Goal: Information Seeking & Learning: Learn about a topic

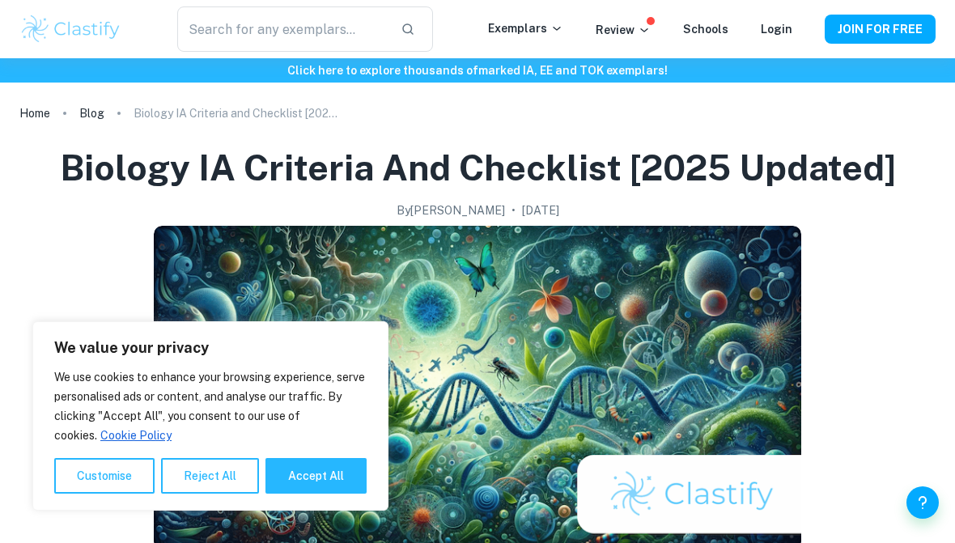
click at [543, 19] on p "Exemplars" at bounding box center [525, 28] width 75 height 18
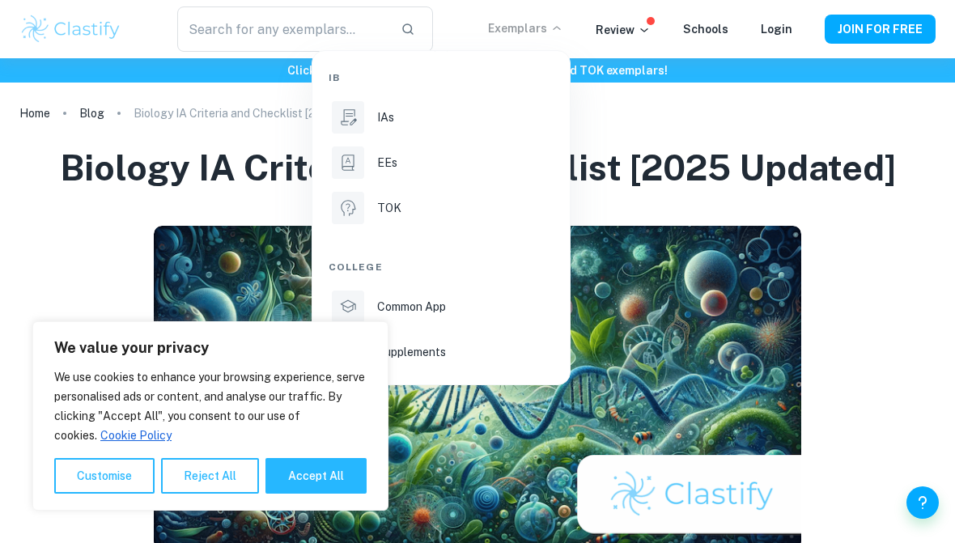
click at [419, 113] on div "IAs" at bounding box center [463, 117] width 173 height 18
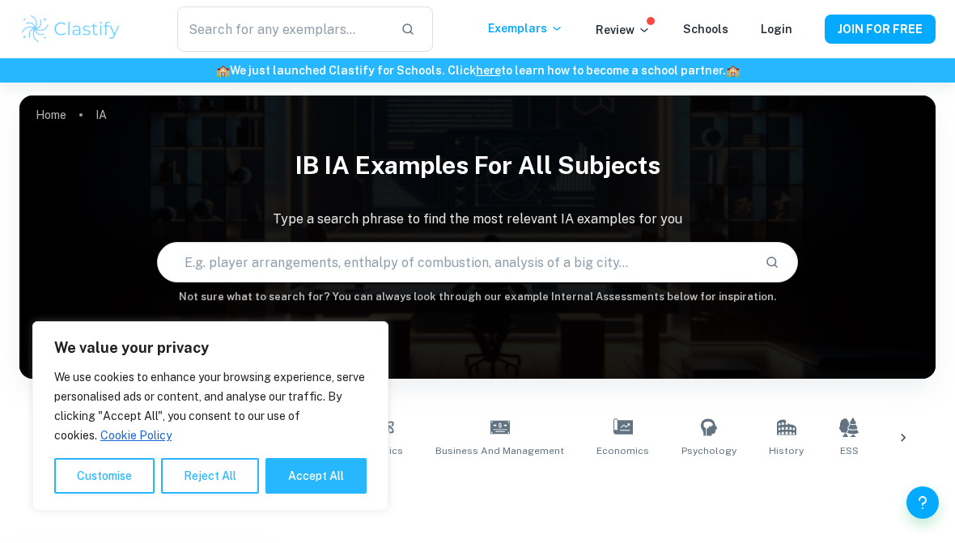
click at [337, 481] on button "Accept All" at bounding box center [315, 476] width 101 height 36
checkbox input "true"
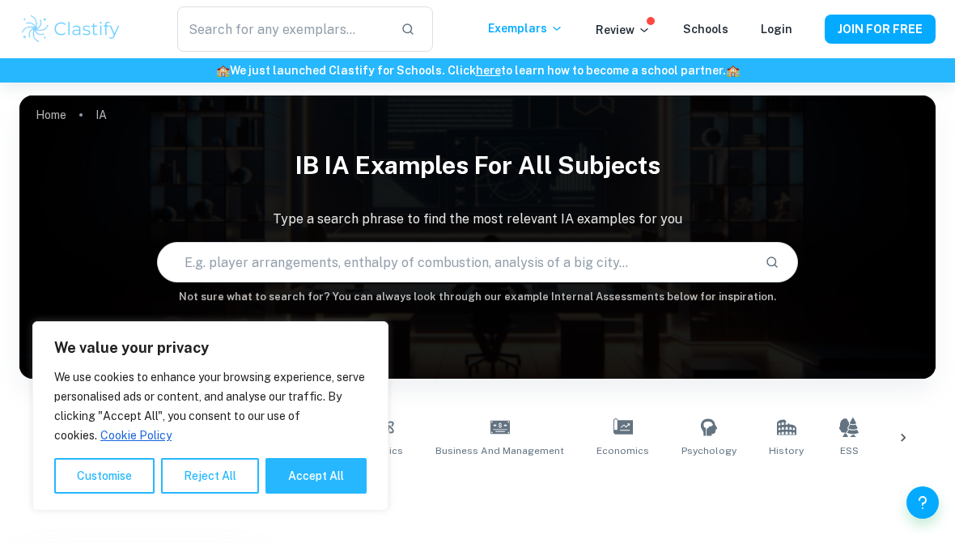
checkbox input "true"
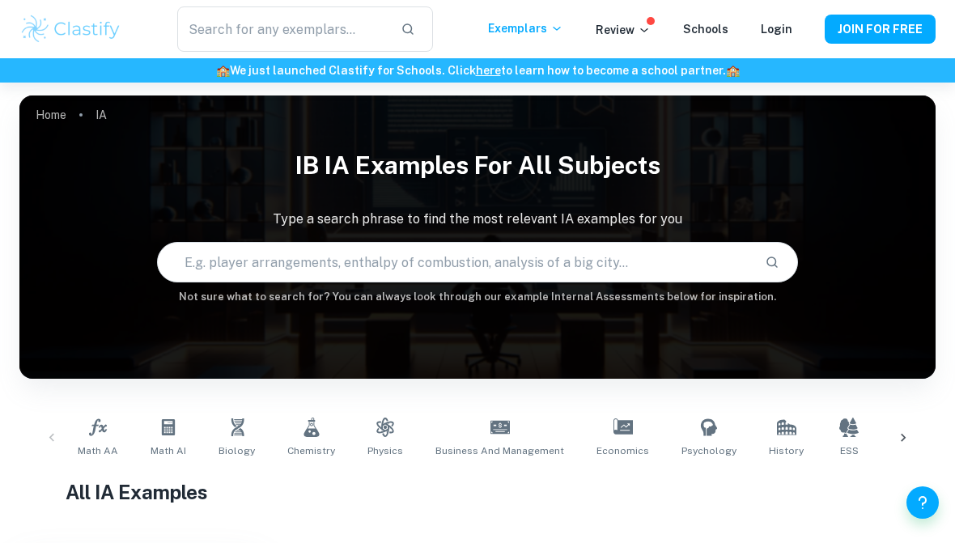
click at [327, 422] on link "Chemistry" at bounding box center [311, 437] width 61 height 53
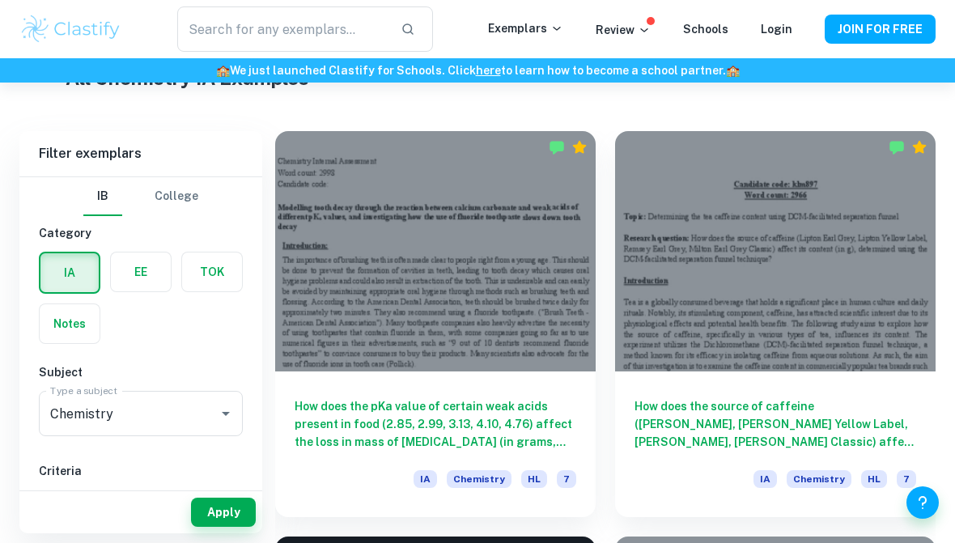
scroll to position [413, 0]
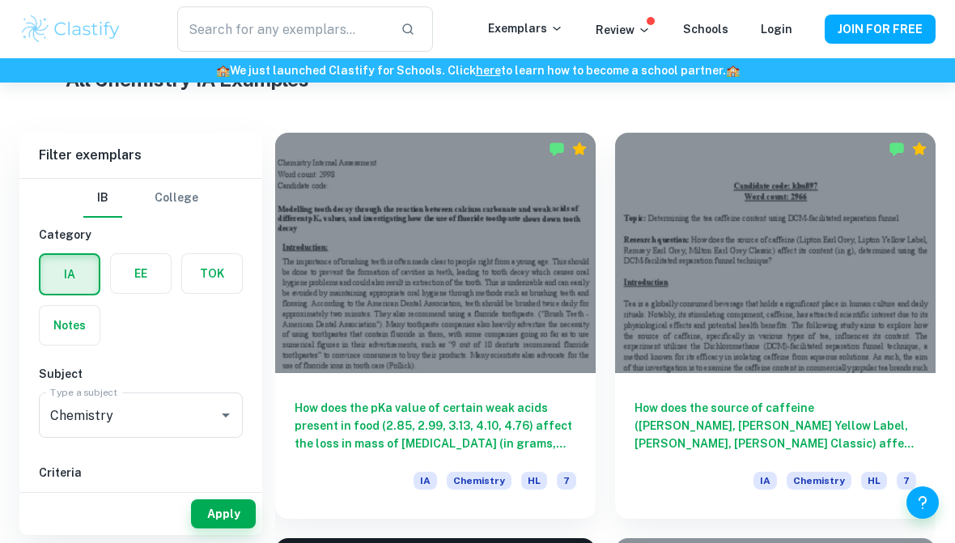
click at [501, 289] on div at bounding box center [435, 253] width 320 height 240
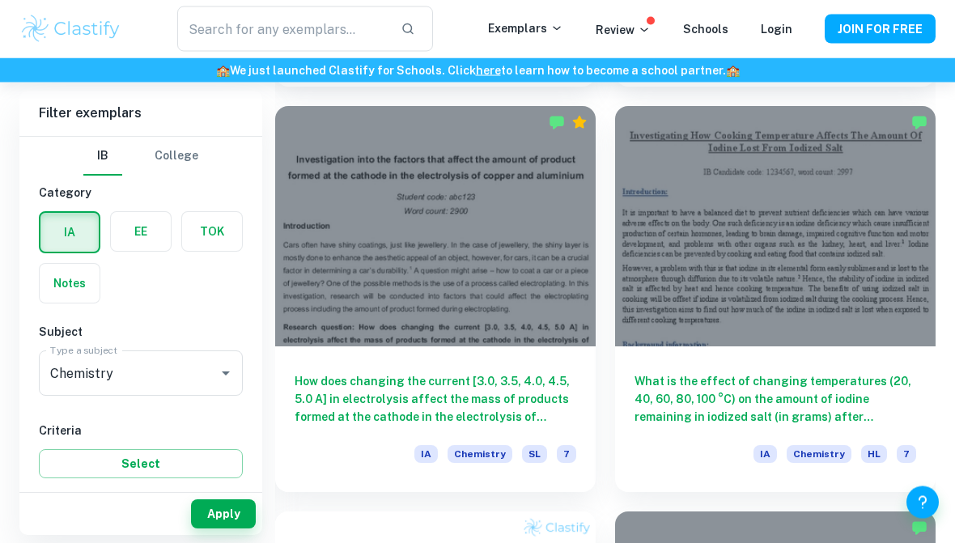
scroll to position [1250, 0]
click at [682, 376] on h6 "What is the effect of changing temperatures (20, 40, 60, 80, 100 °C) on the amo…" at bounding box center [775, 398] width 282 height 53
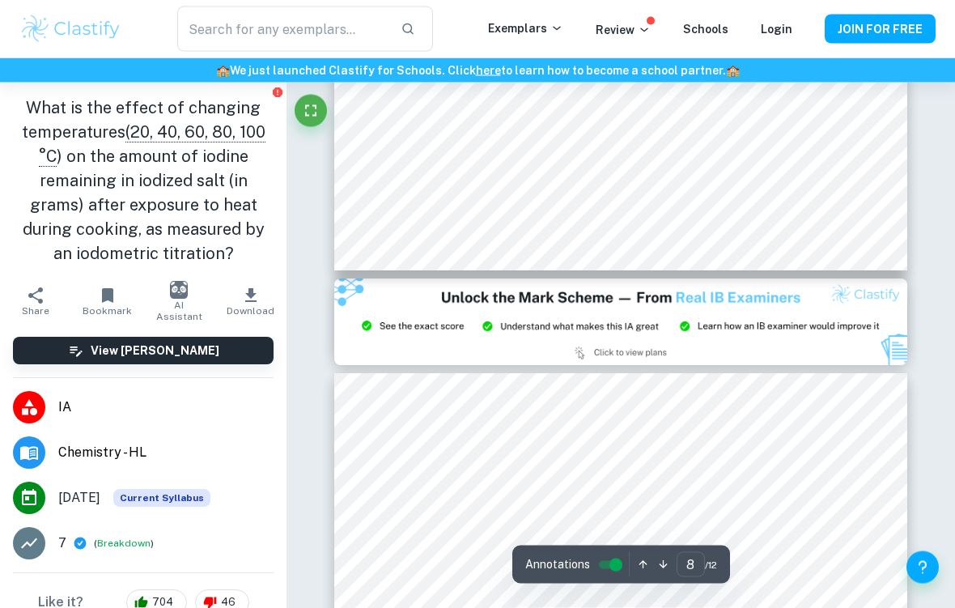
scroll to position [6004, 0]
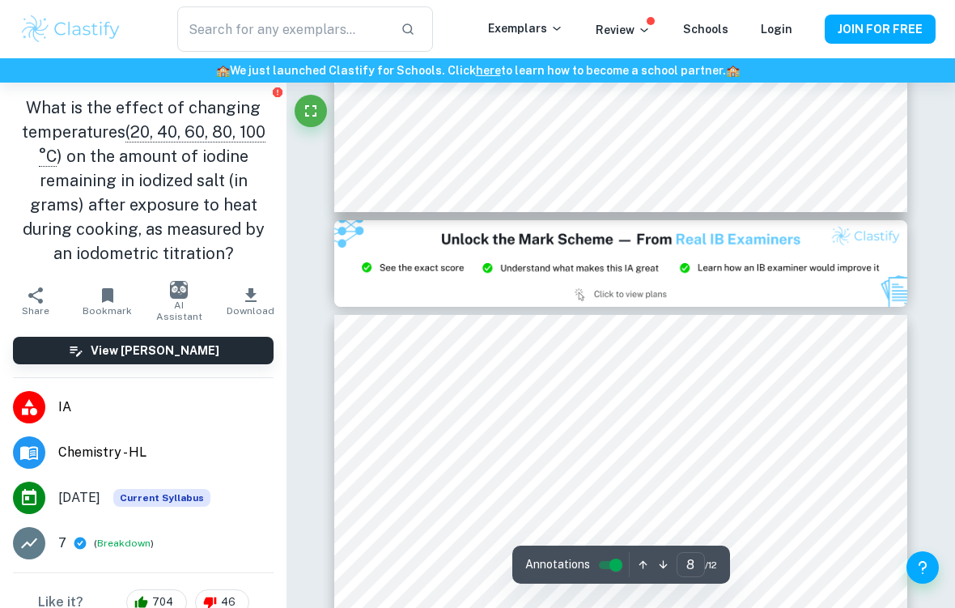
type input "9"
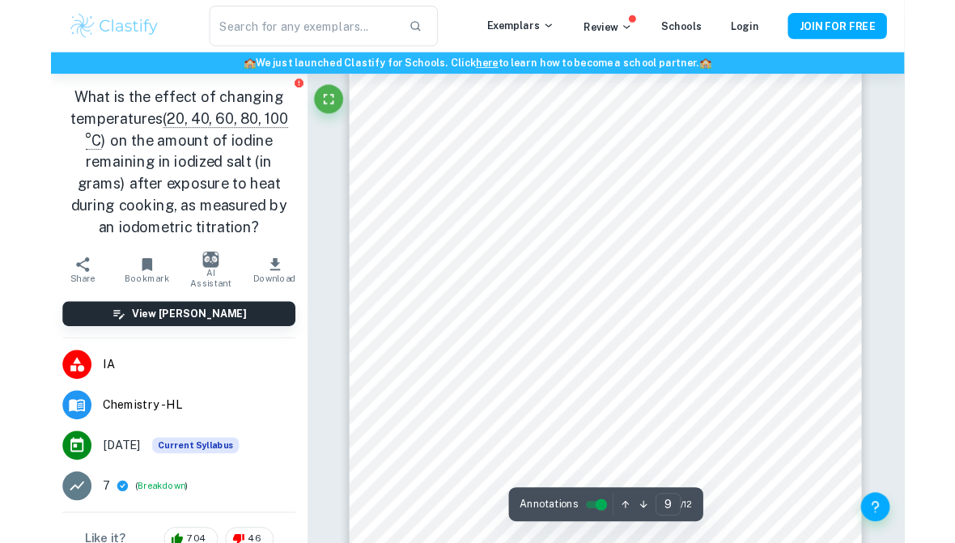
scroll to position [6489, 0]
